Goal: Check status: Check status

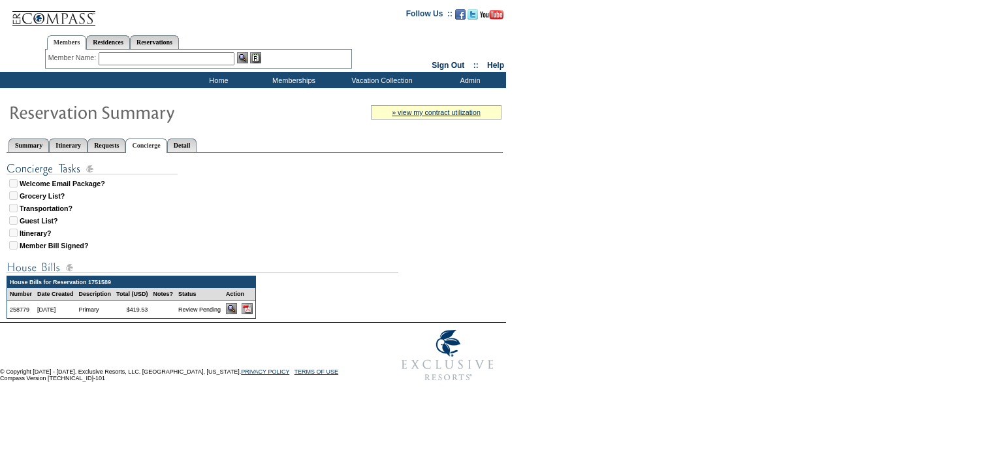
click at [253, 306] on img at bounding box center [247, 308] width 11 height 11
click at [178, 42] on link "Reservations" at bounding box center [154, 42] width 49 height 14
click at [129, 58] on input "text" at bounding box center [123, 58] width 57 height 13
type input "1689961"
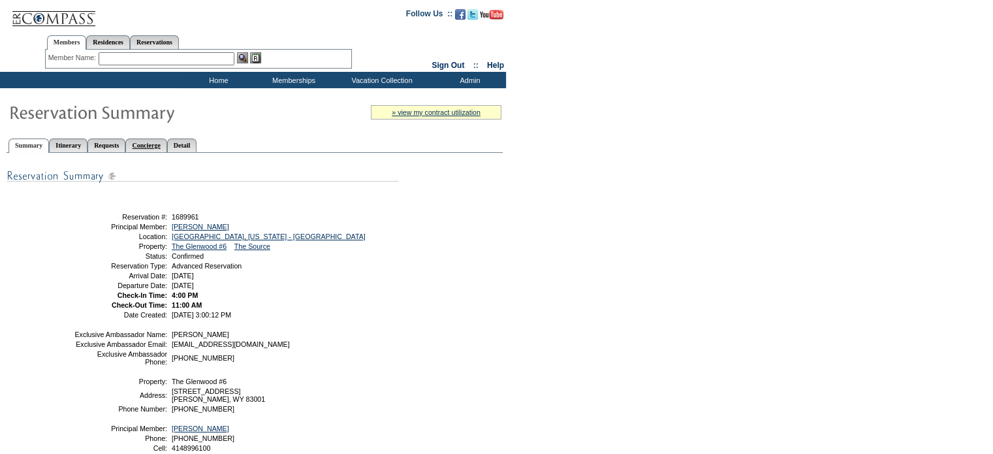
click at [167, 140] on link "Concierge" at bounding box center [145, 145] width 41 height 14
